Goal: Task Accomplishment & Management: Complete application form

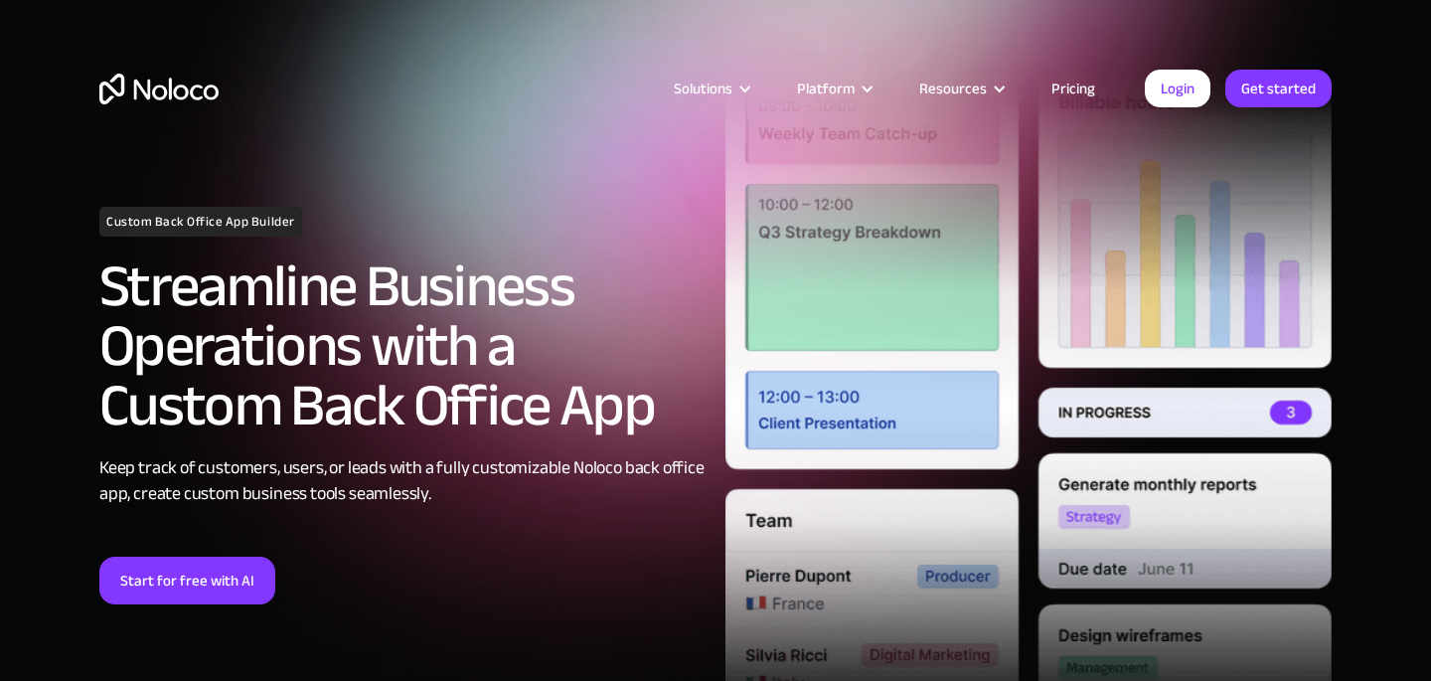
scroll to position [195, 0]
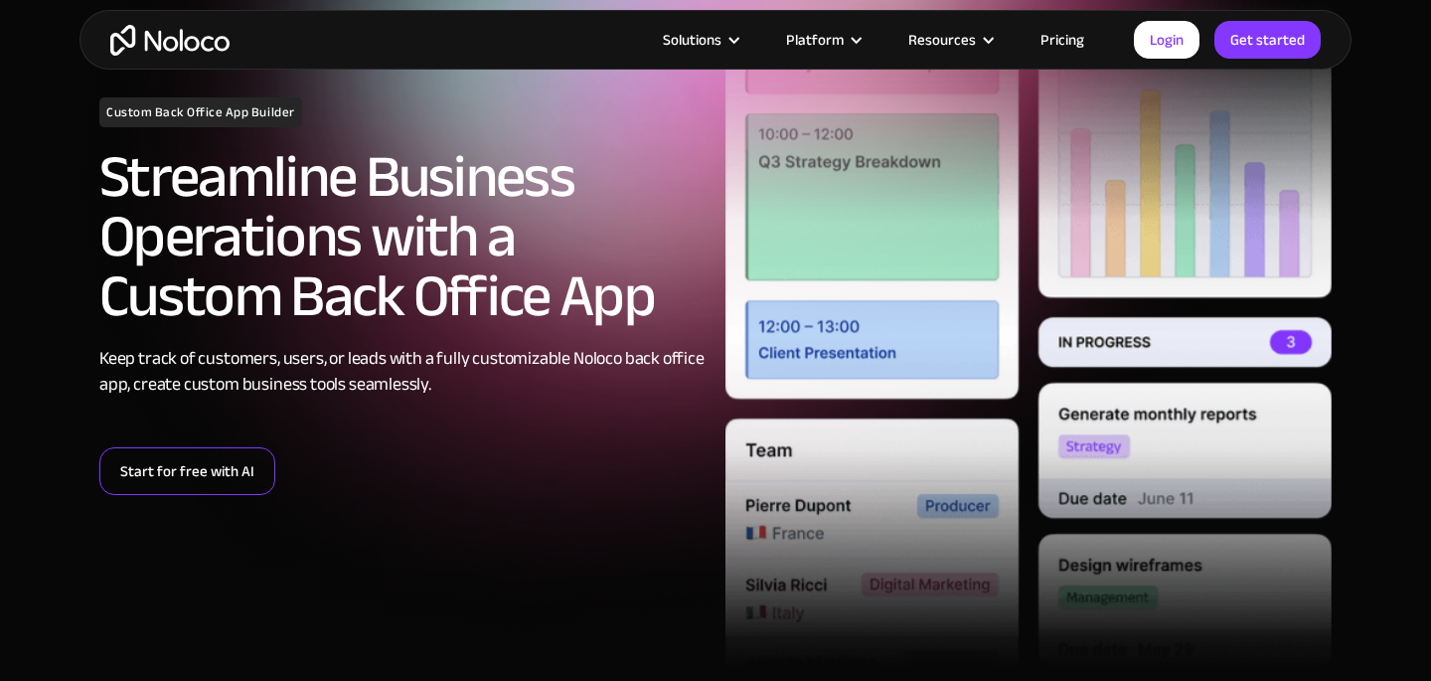
click at [176, 486] on link "Start for free with AI" at bounding box center [187, 471] width 176 height 48
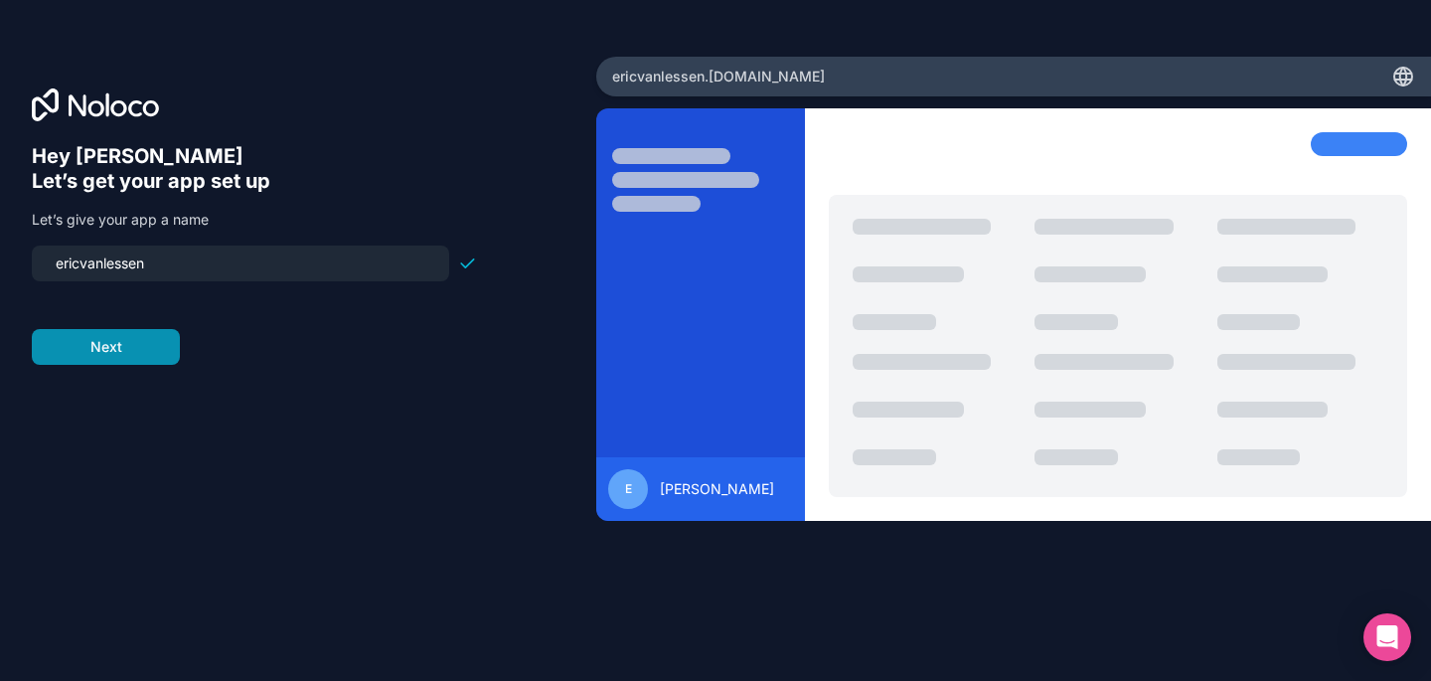
click at [99, 353] on button "Next" at bounding box center [106, 347] width 148 height 36
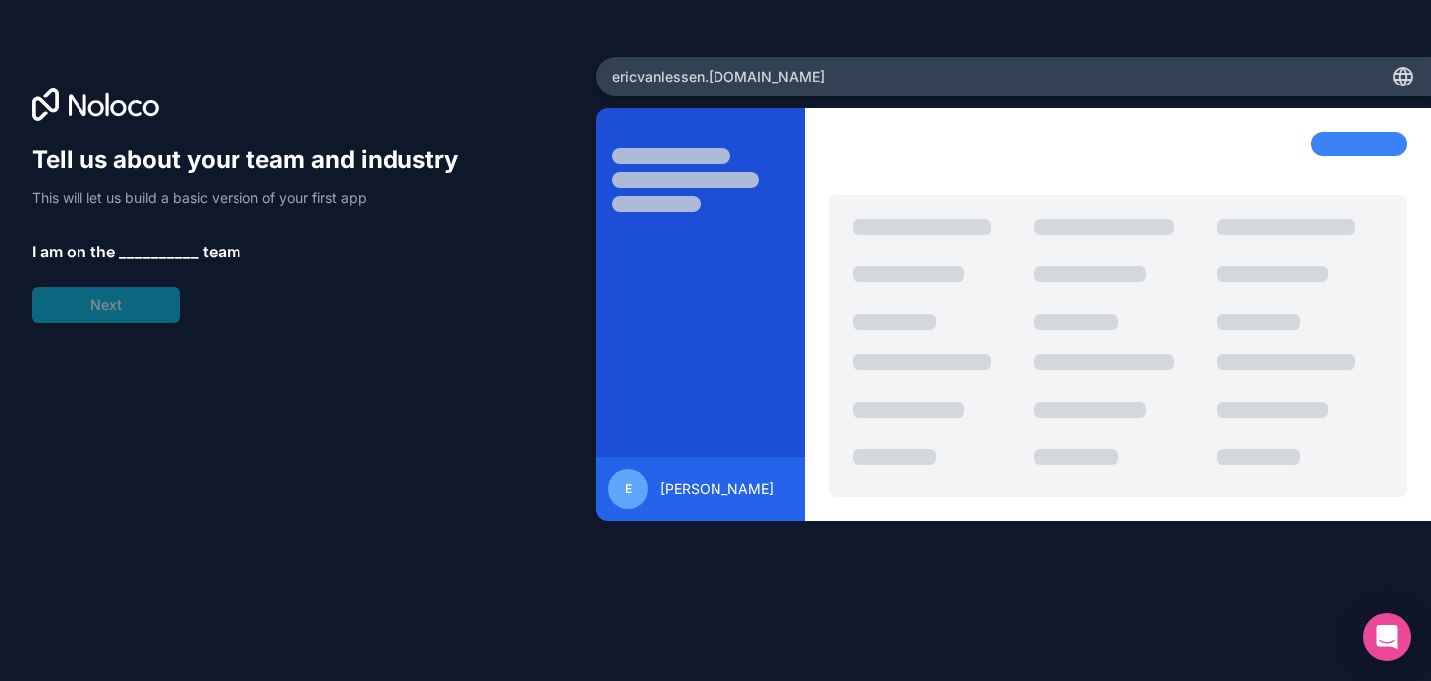
click at [155, 238] on div "Tell us about your team and industry This will let us build a basic version of …" at bounding box center [254, 233] width 445 height 179
click at [130, 302] on div "Tell us about your team and industry This will let us build a basic version of …" at bounding box center [254, 233] width 445 height 179
click at [148, 244] on span "__________" at bounding box center [158, 251] width 79 height 24
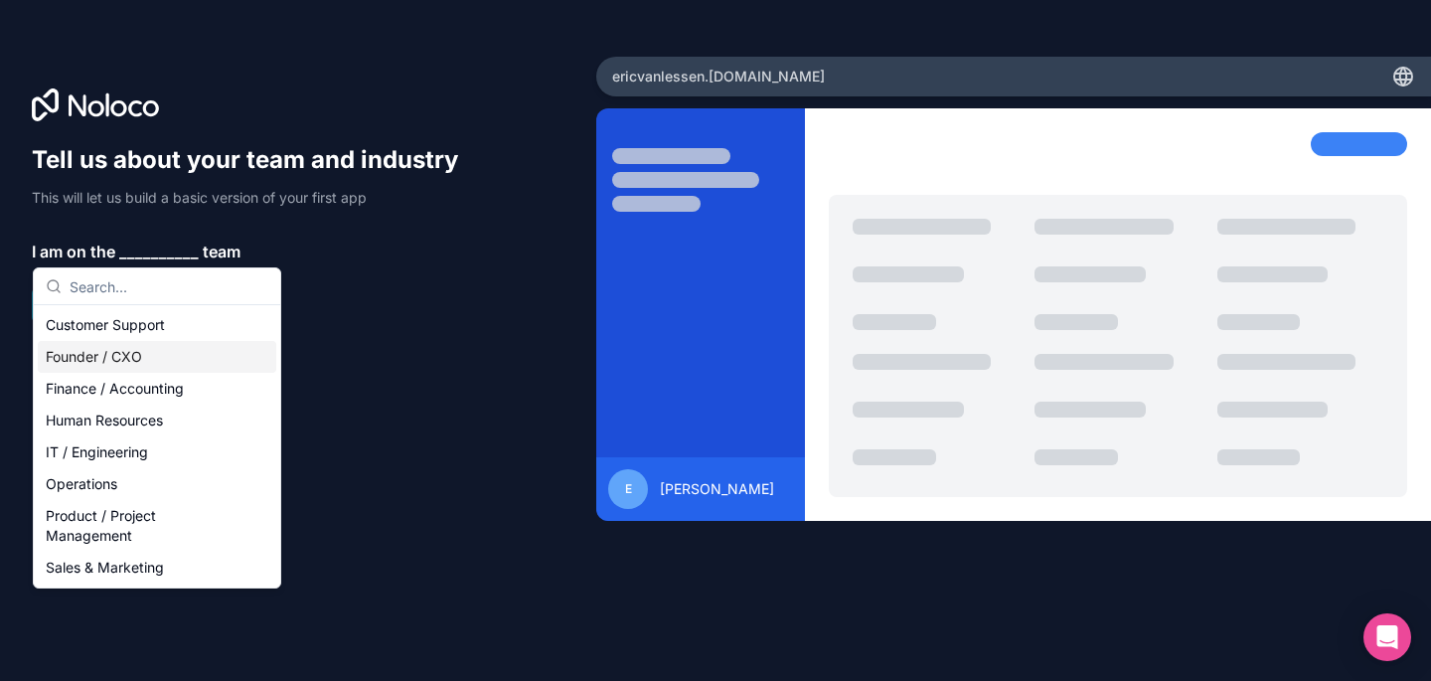
click at [110, 360] on div "Founder / CXO" at bounding box center [157, 357] width 238 height 32
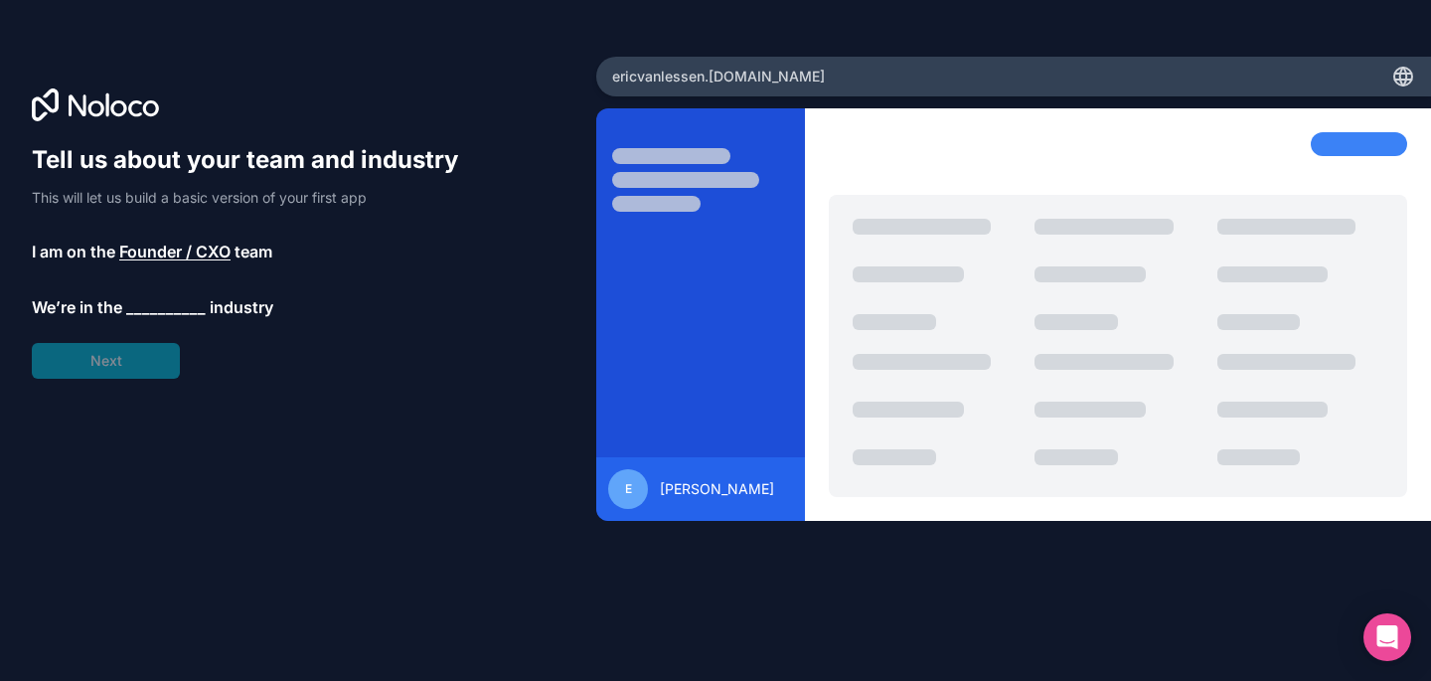
click at [162, 300] on span "__________" at bounding box center [165, 307] width 79 height 24
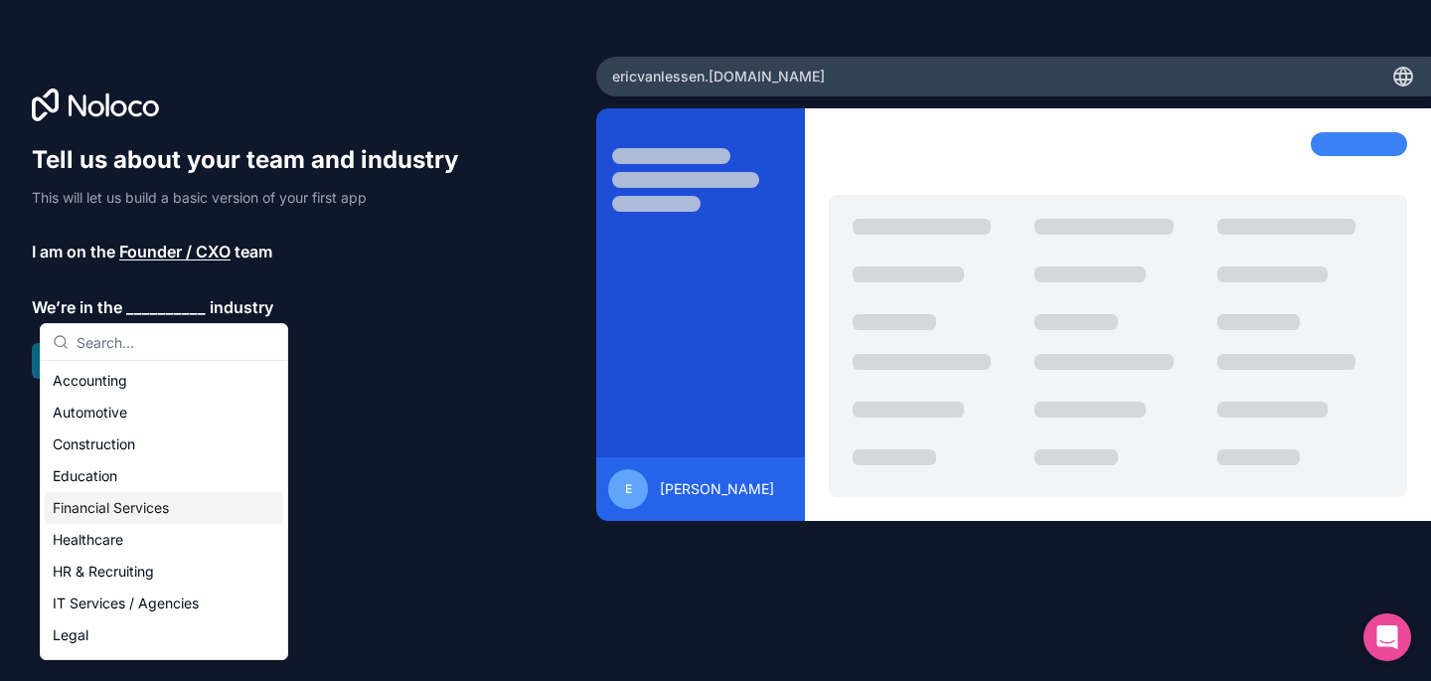
click at [112, 517] on div "Financial Services" at bounding box center [164, 508] width 238 height 32
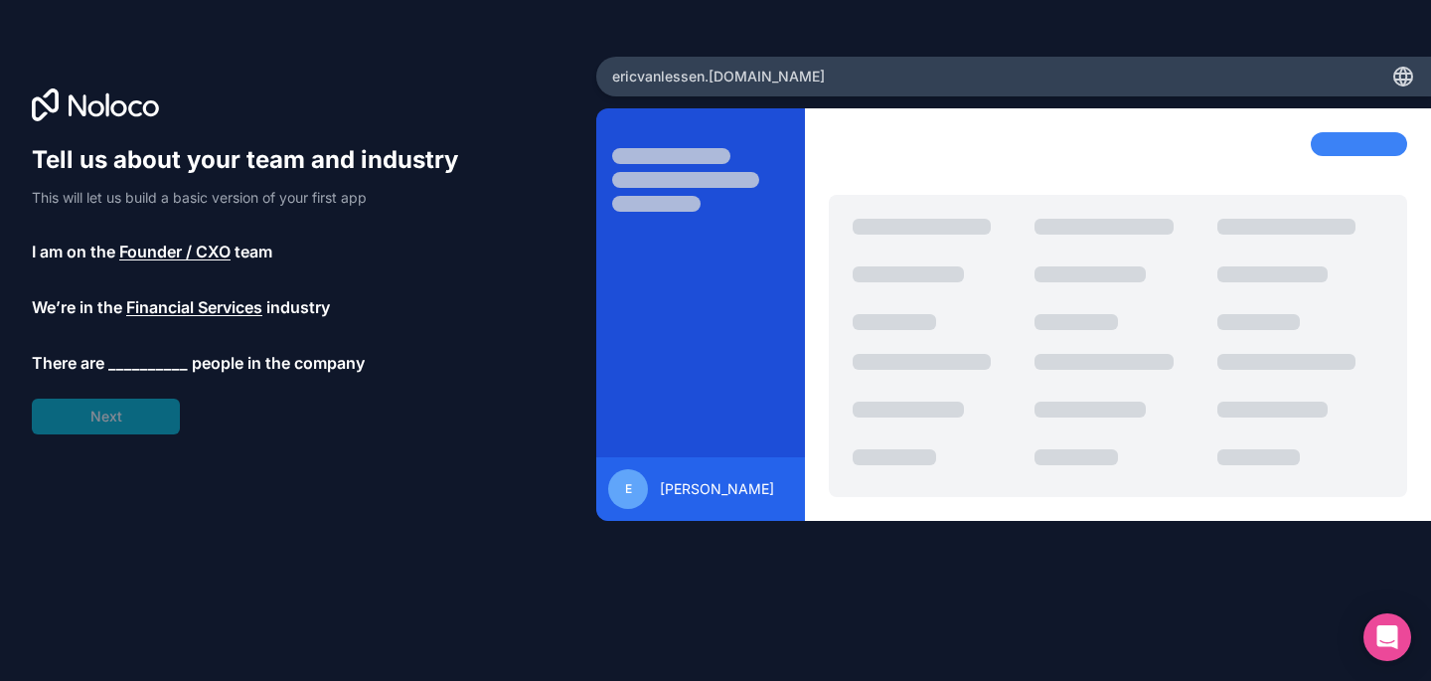
click at [150, 364] on span "__________" at bounding box center [147, 363] width 79 height 24
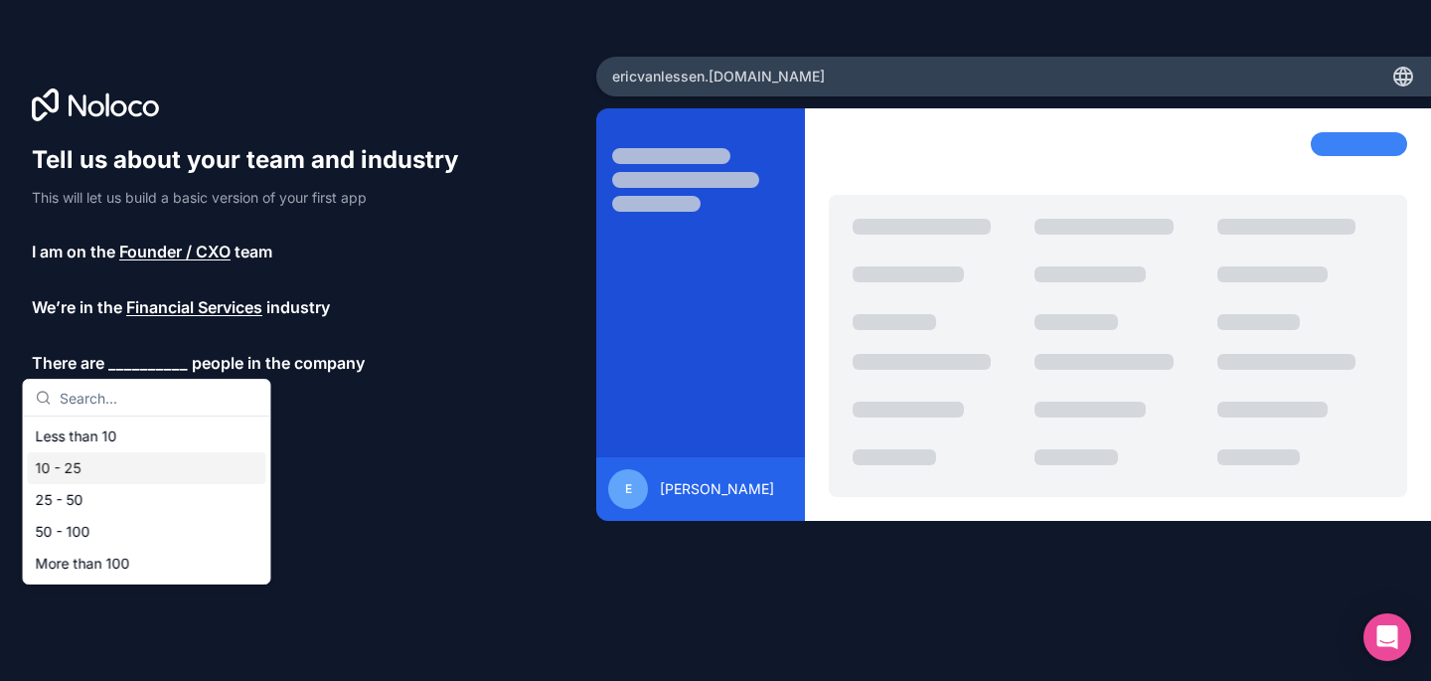
click at [100, 454] on div "10 - 25" at bounding box center [147, 468] width 238 height 32
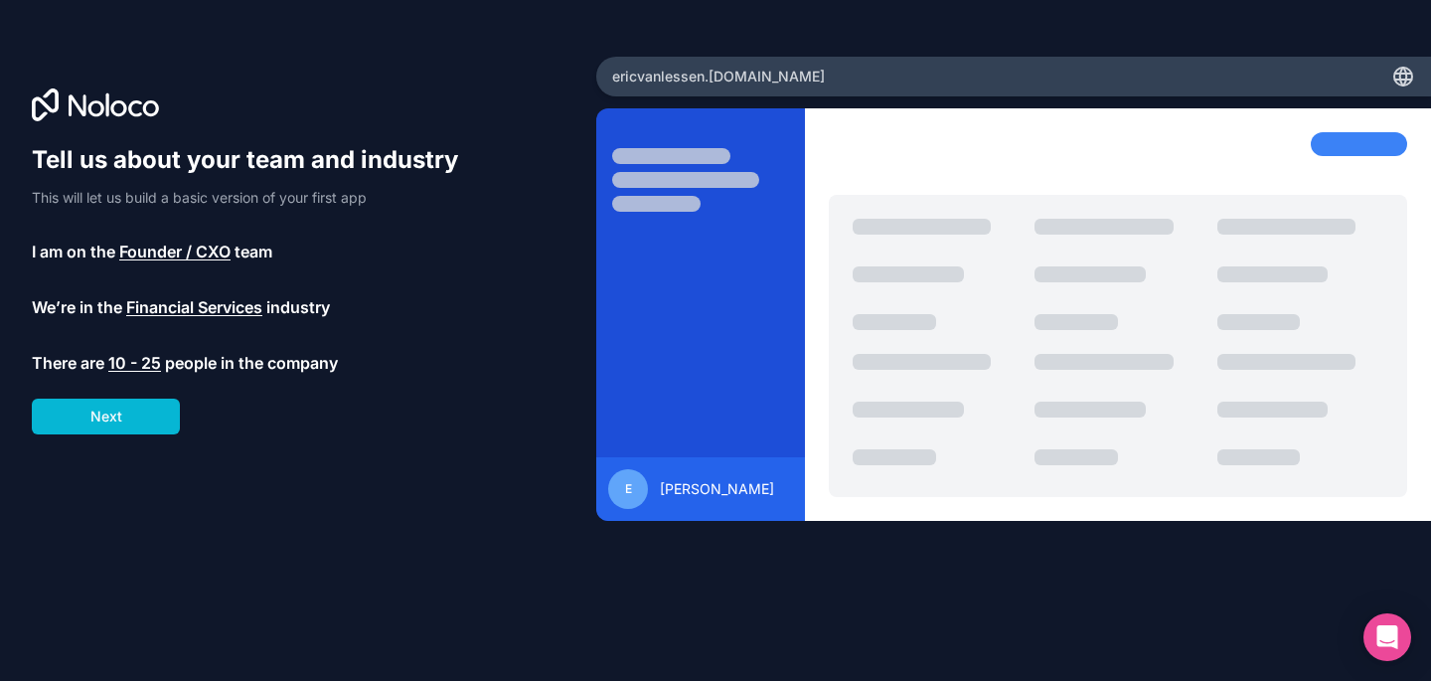
click at [129, 369] on span "10 - 25" at bounding box center [134, 363] width 53 height 24
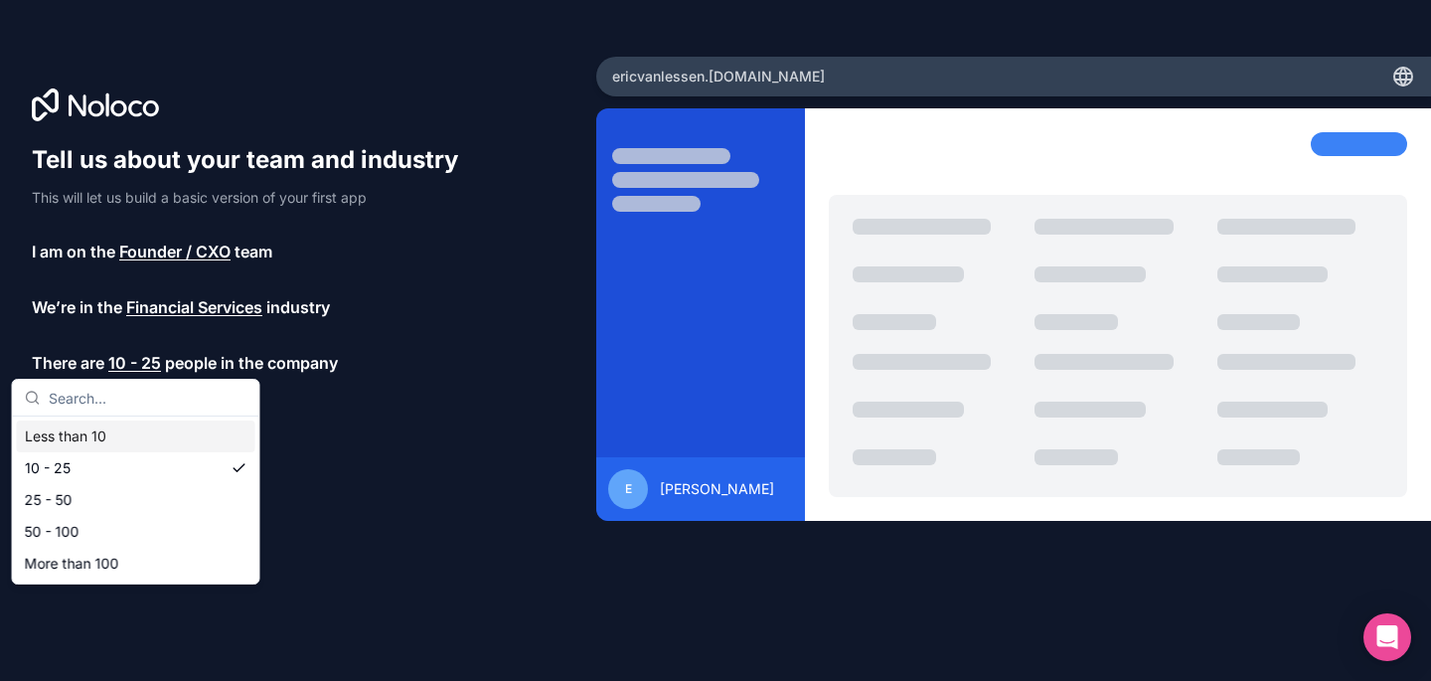
click at [109, 448] on div "Less than 10" at bounding box center [136, 436] width 238 height 32
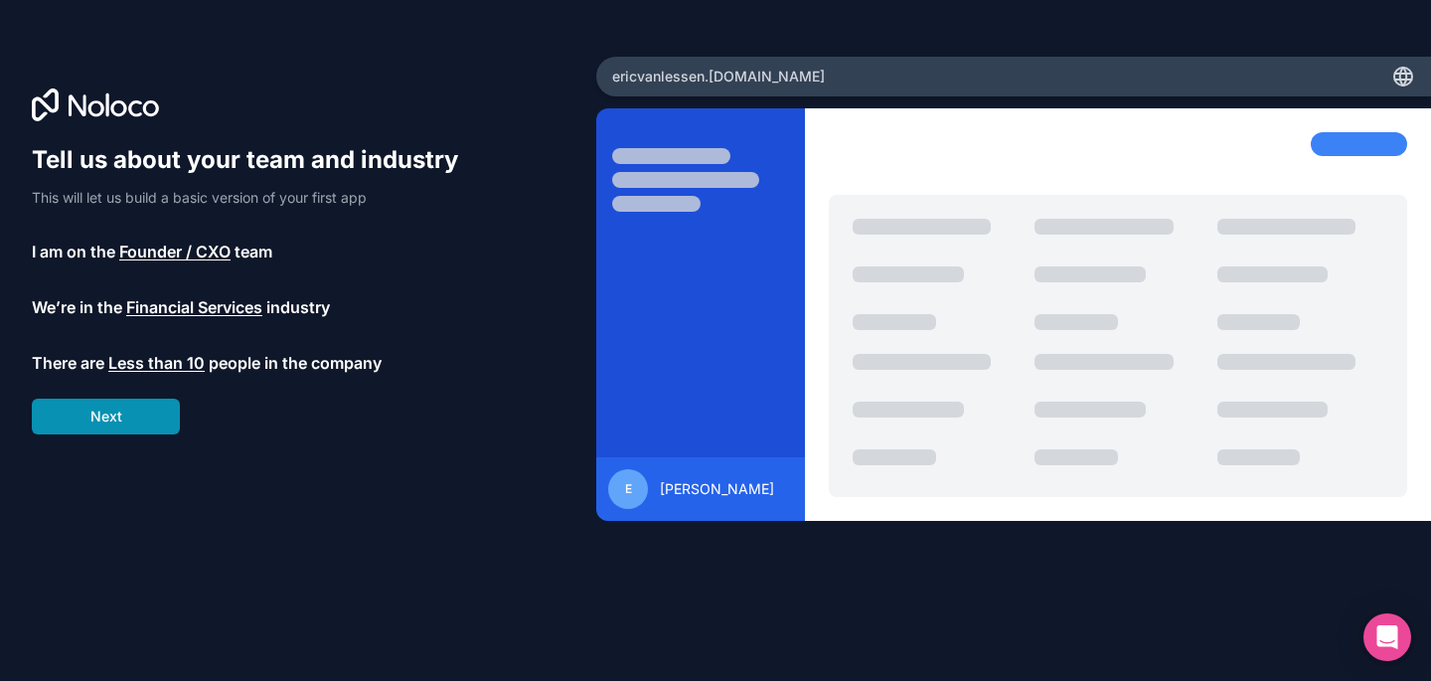
click at [118, 412] on button "Next" at bounding box center [106, 416] width 148 height 36
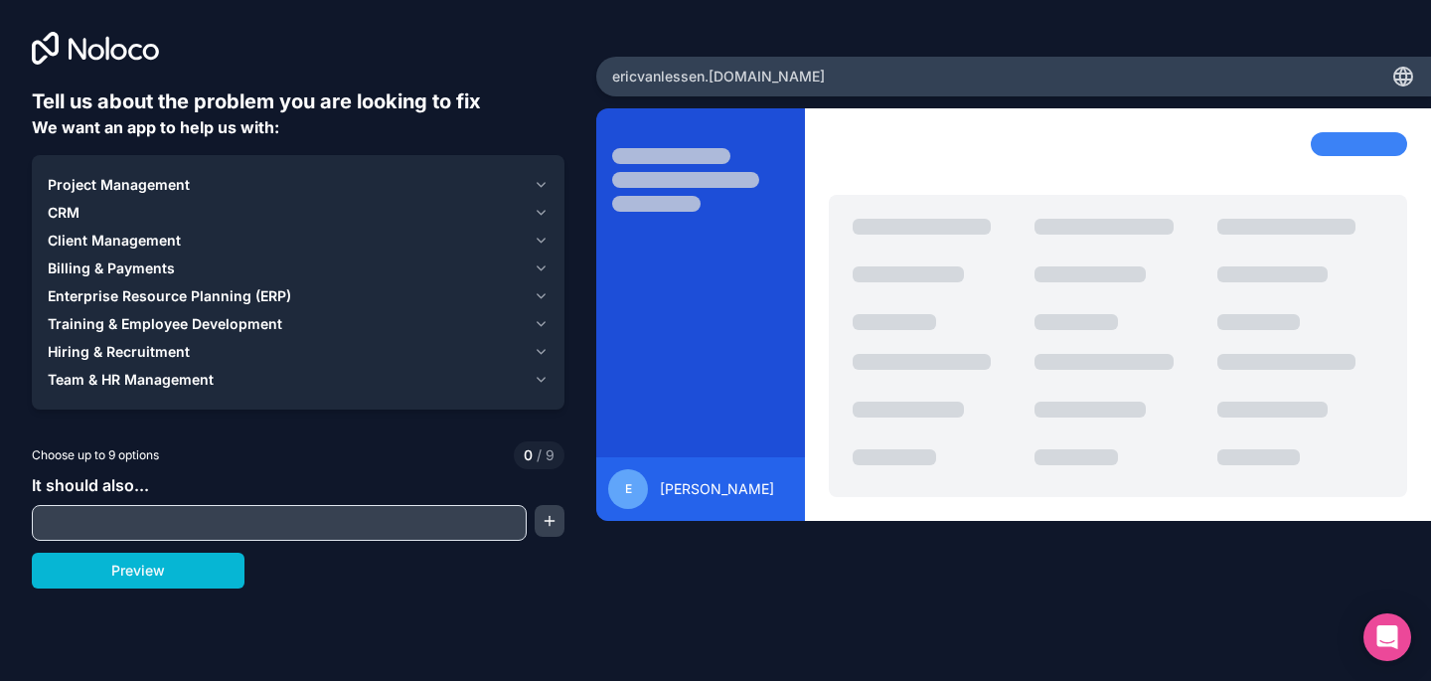
click at [134, 269] on span "Billing & Payments" at bounding box center [111, 268] width 127 height 20
